Goal: Book appointment/travel/reservation

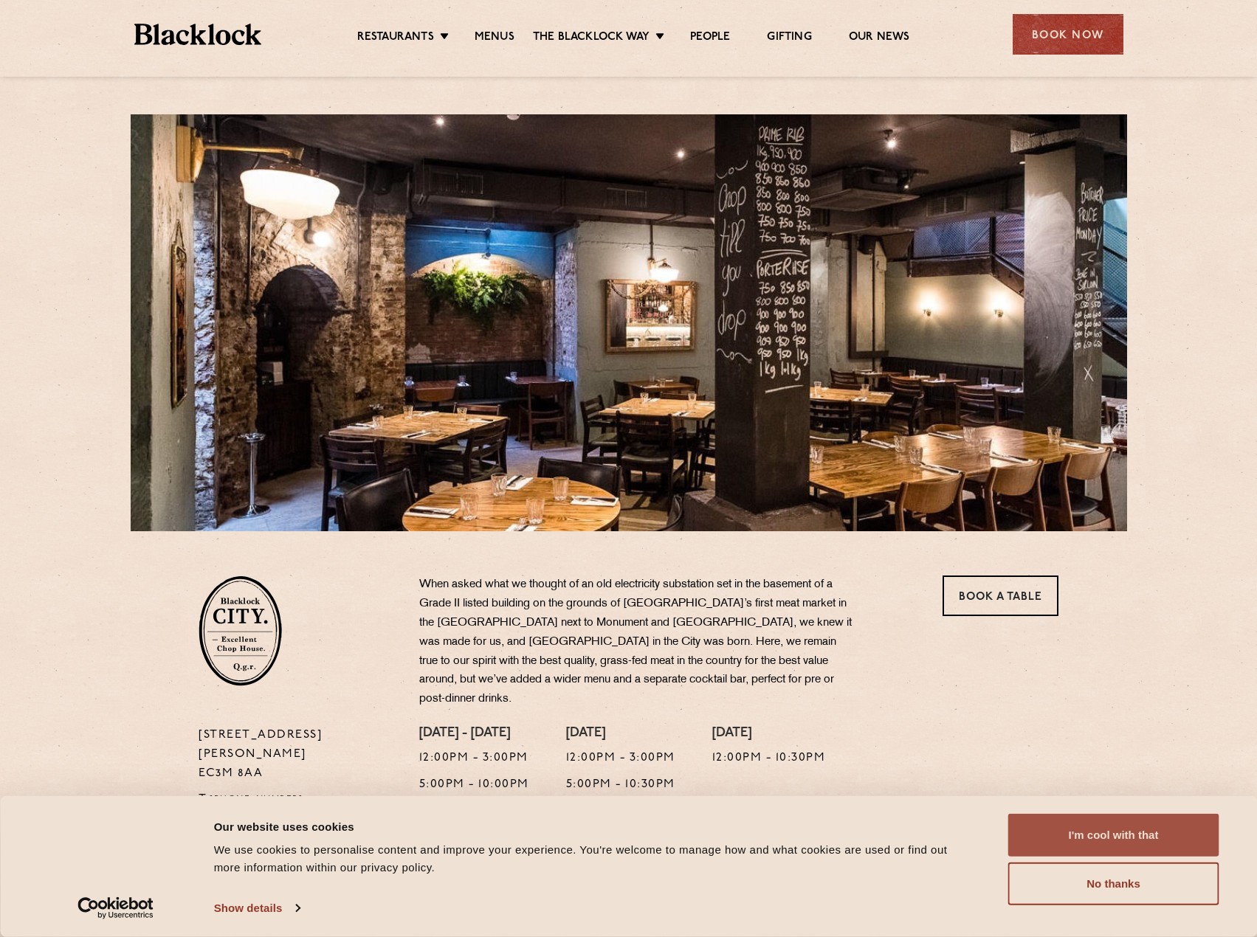
click at [1080, 843] on button "I'm cool with that" at bounding box center [1113, 835] width 211 height 43
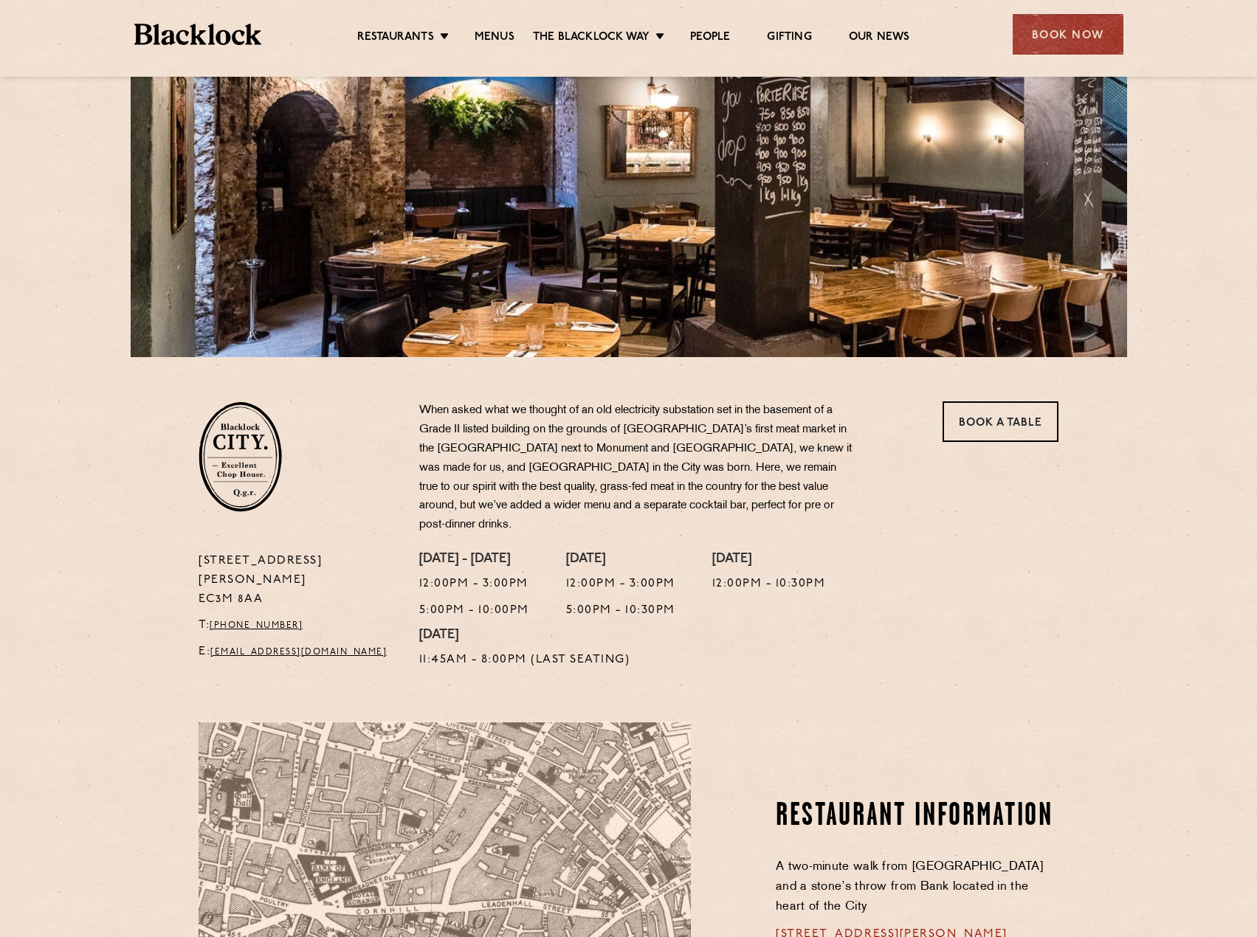
scroll to position [74, 0]
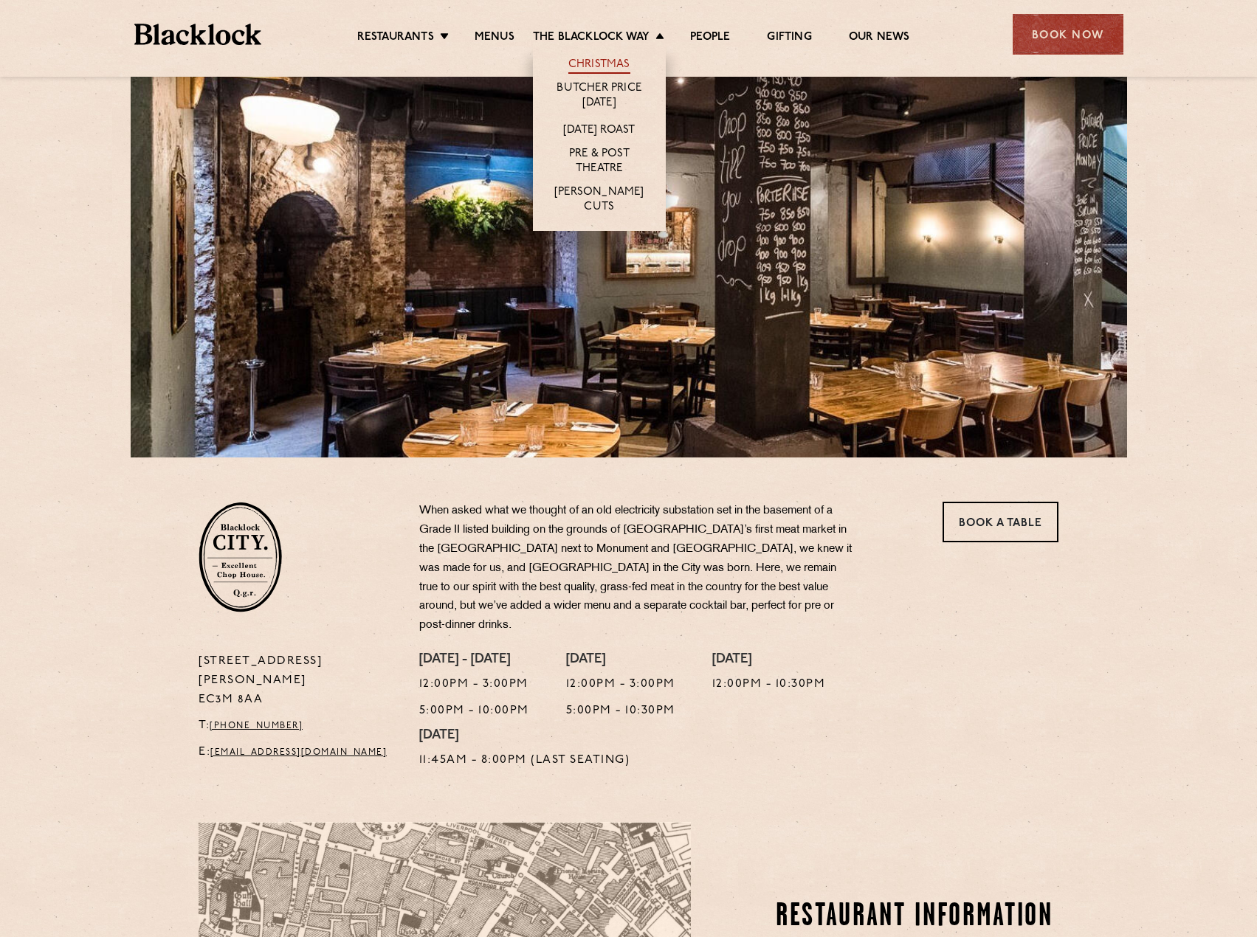
click at [604, 66] on link "Christmas" at bounding box center [599, 66] width 62 height 16
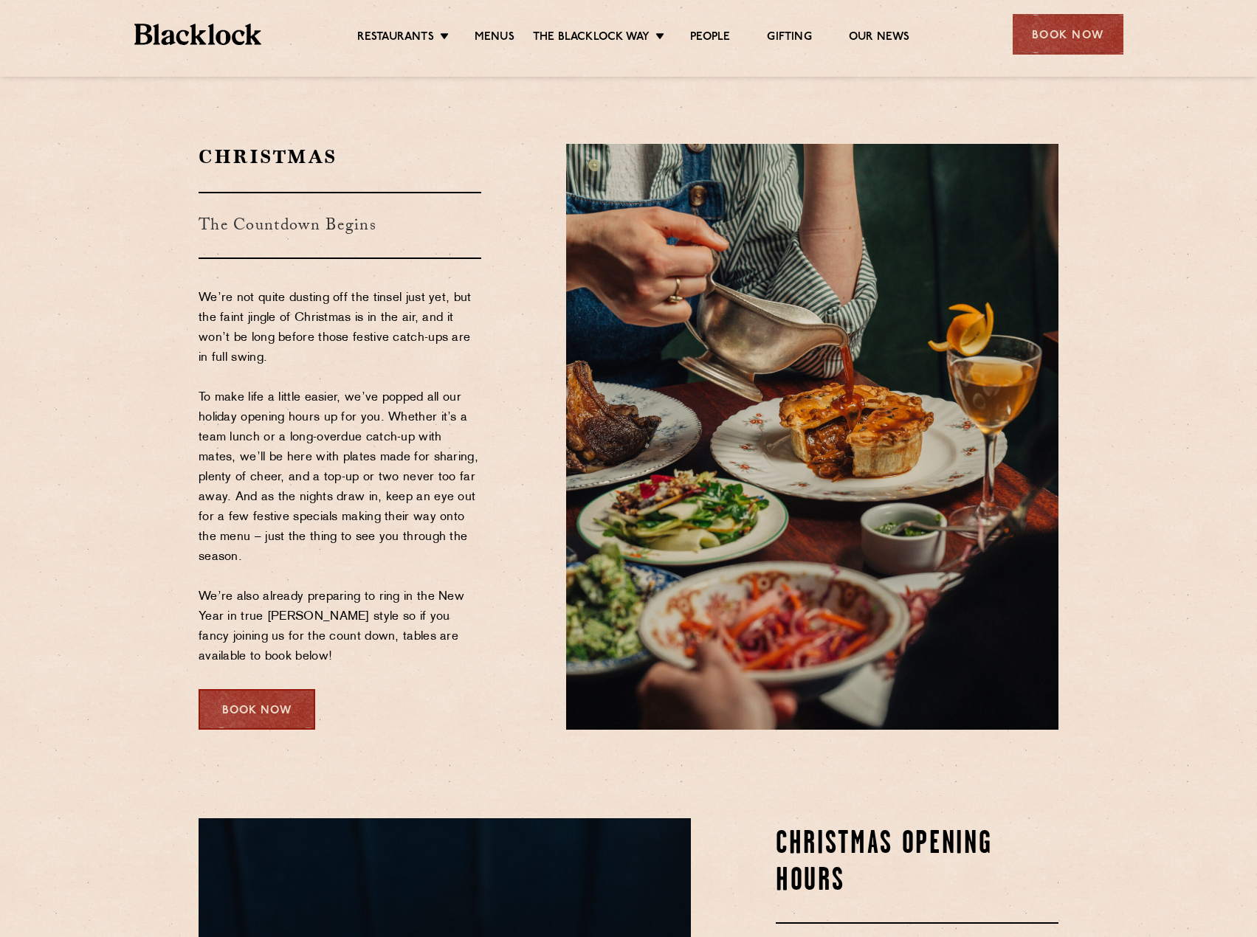
click at [272, 709] on div "Book Now" at bounding box center [257, 709] width 117 height 41
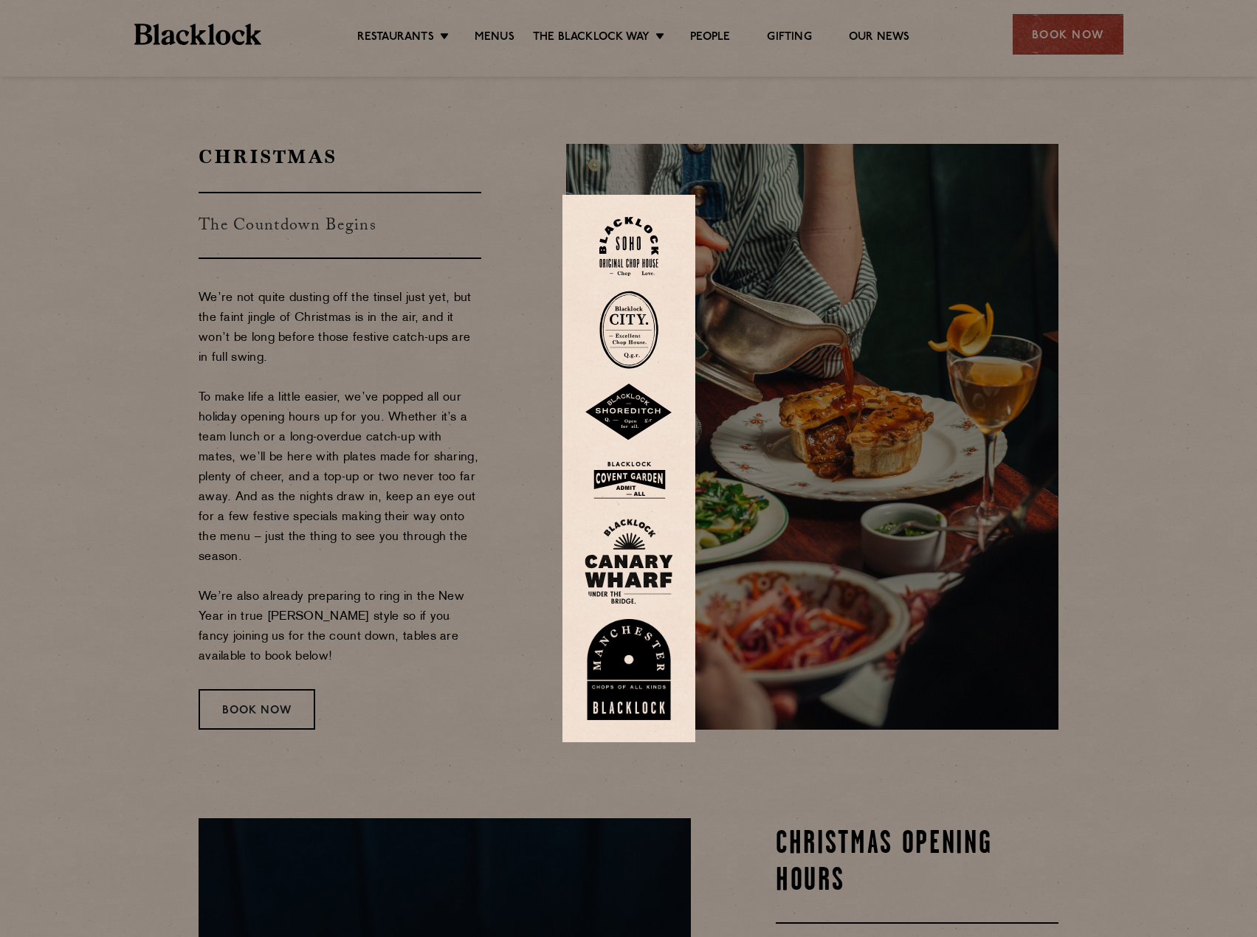
click at [638, 334] on img at bounding box center [628, 330] width 59 height 78
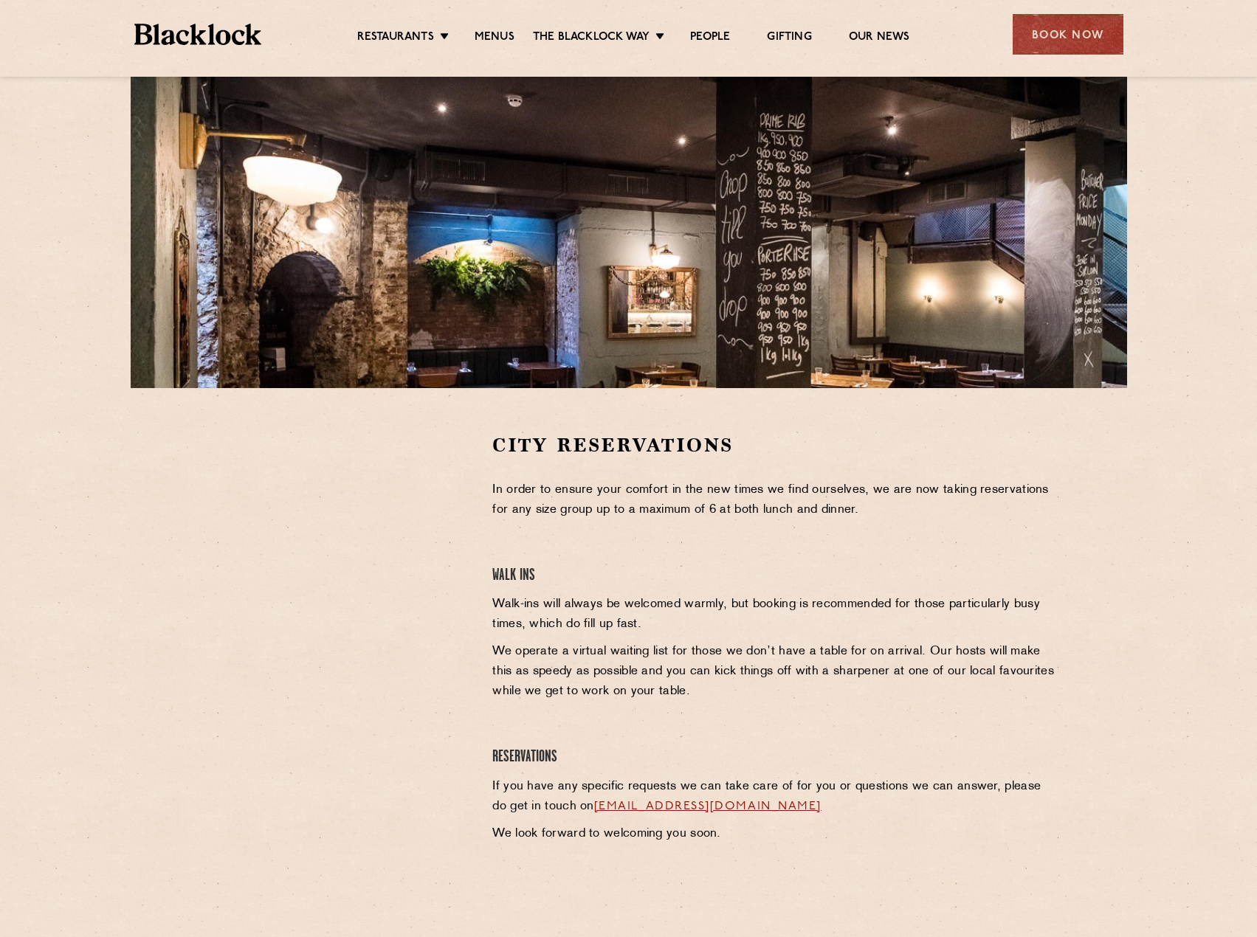
scroll to position [148, 0]
